Goal: Information Seeking & Learning: Learn about a topic

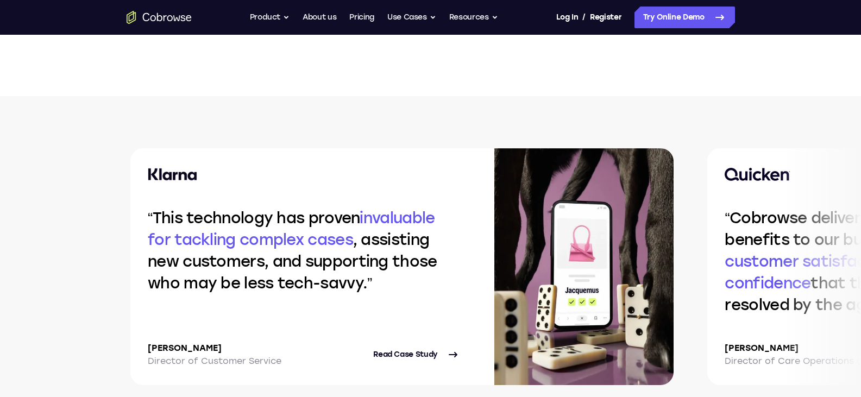
scroll to position [2282, 0]
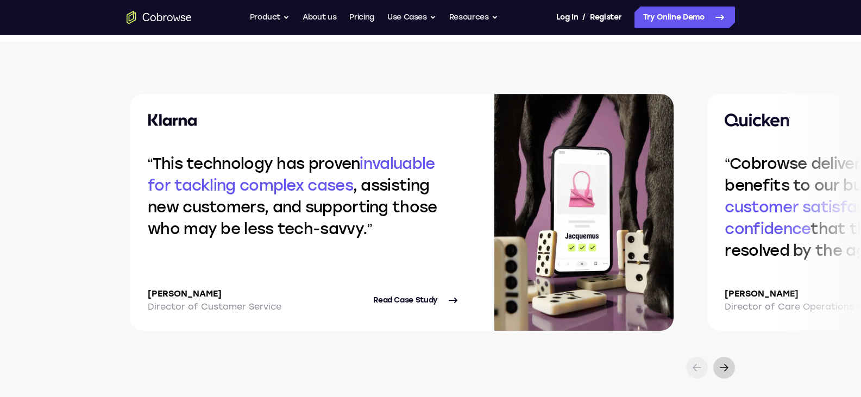
click at [722, 369] on icon at bounding box center [724, 367] width 13 height 13
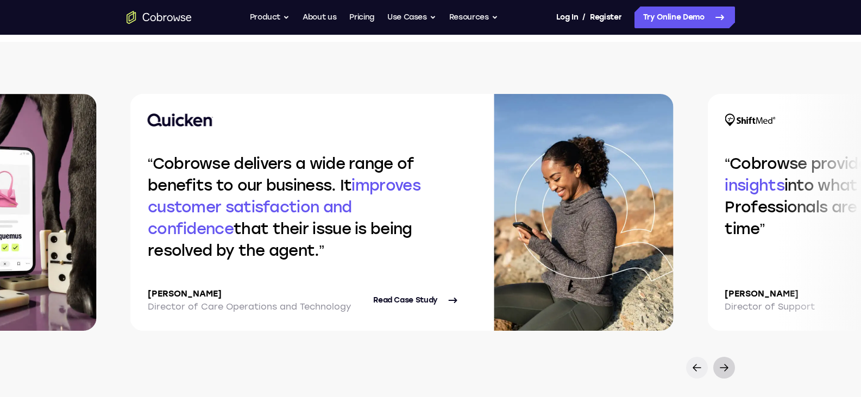
click at [722, 369] on icon at bounding box center [724, 367] width 13 height 13
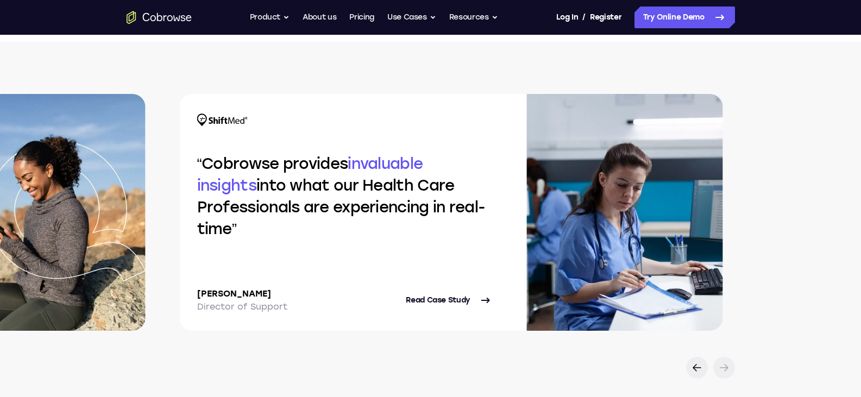
click at [722, 369] on icon at bounding box center [724, 367] width 13 height 13
click at [286, 16] on button "Product" at bounding box center [270, 18] width 40 height 22
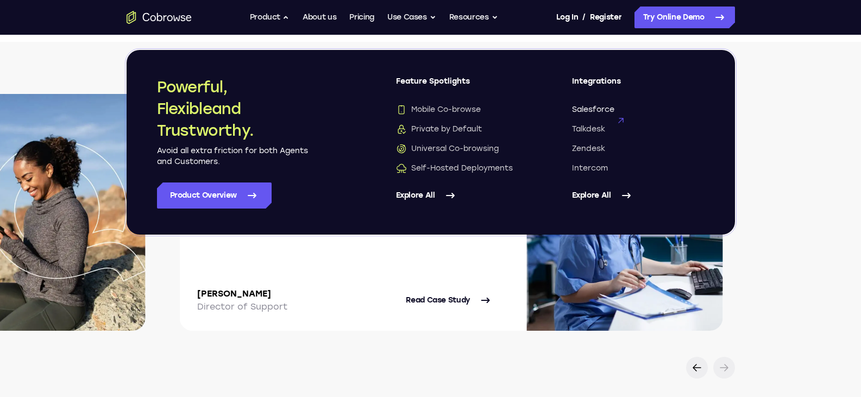
click at [599, 106] on span "Salesforce" at bounding box center [593, 109] width 42 height 11
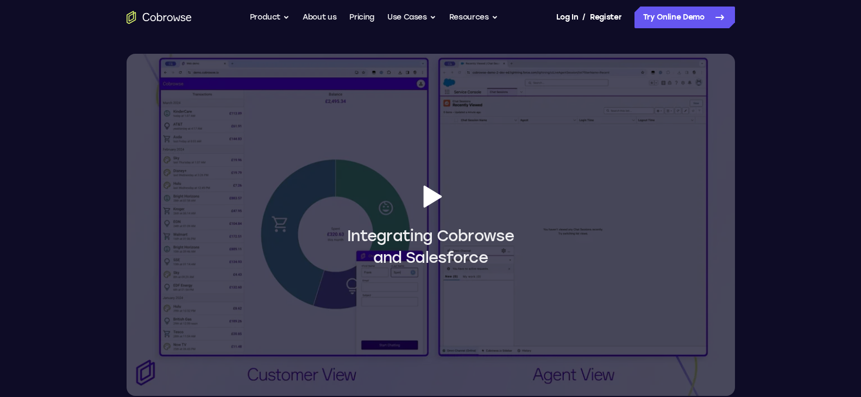
scroll to position [978, 0]
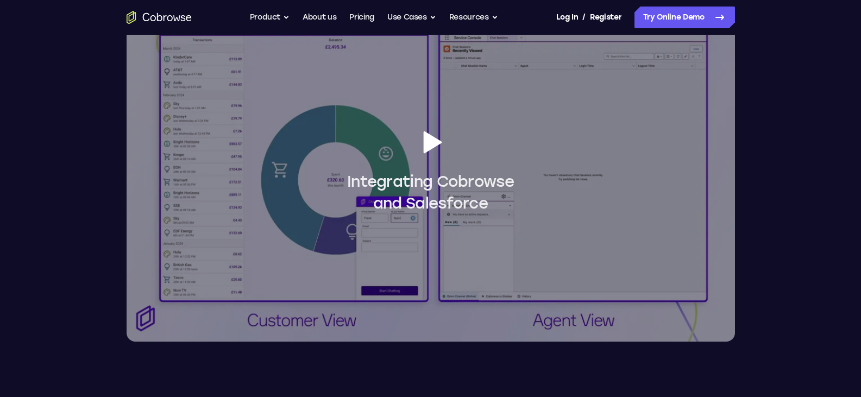
click at [429, 142] on icon at bounding box center [432, 142] width 18 height 22
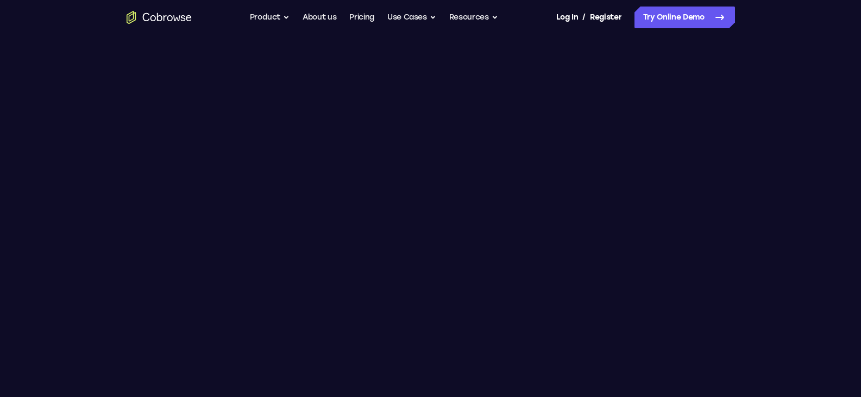
scroll to position [924, 0]
click at [318, 16] on link "About us" at bounding box center [320, 18] width 34 height 22
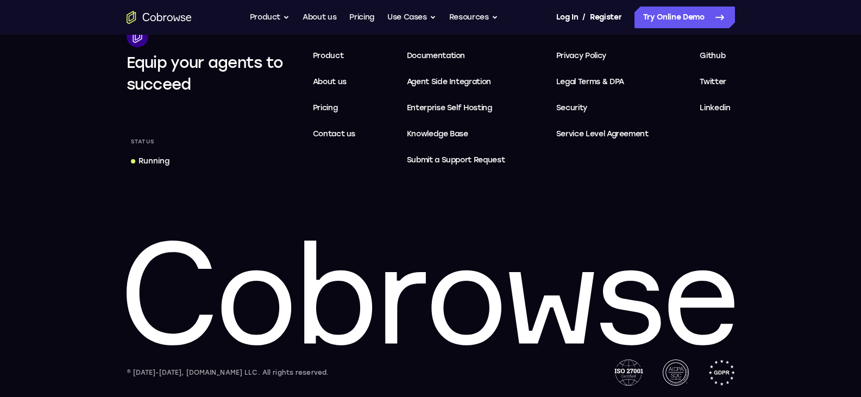
scroll to position [2200, 0]
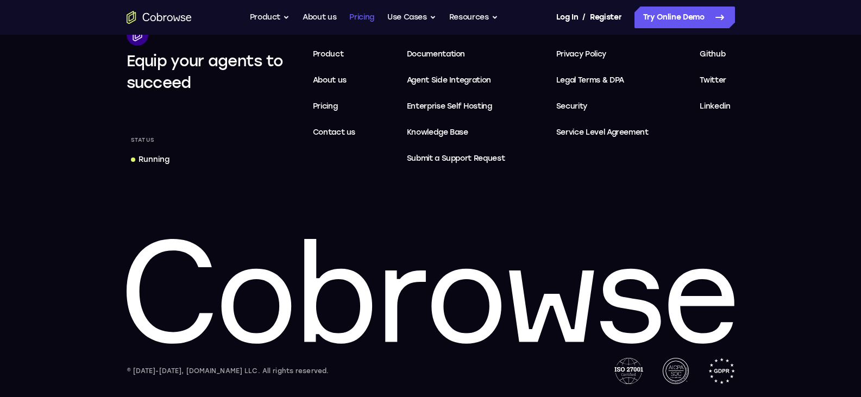
click at [362, 16] on link "Pricing" at bounding box center [361, 18] width 25 height 22
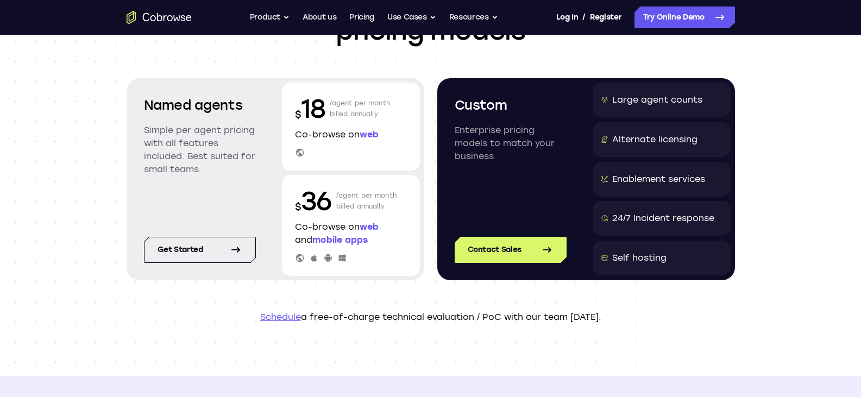
scroll to position [54, 0]
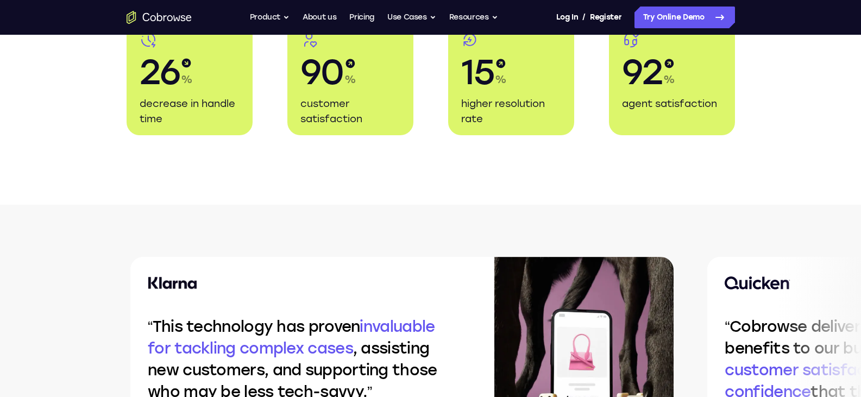
scroll to position [2445, 0]
